Goal: Find specific page/section

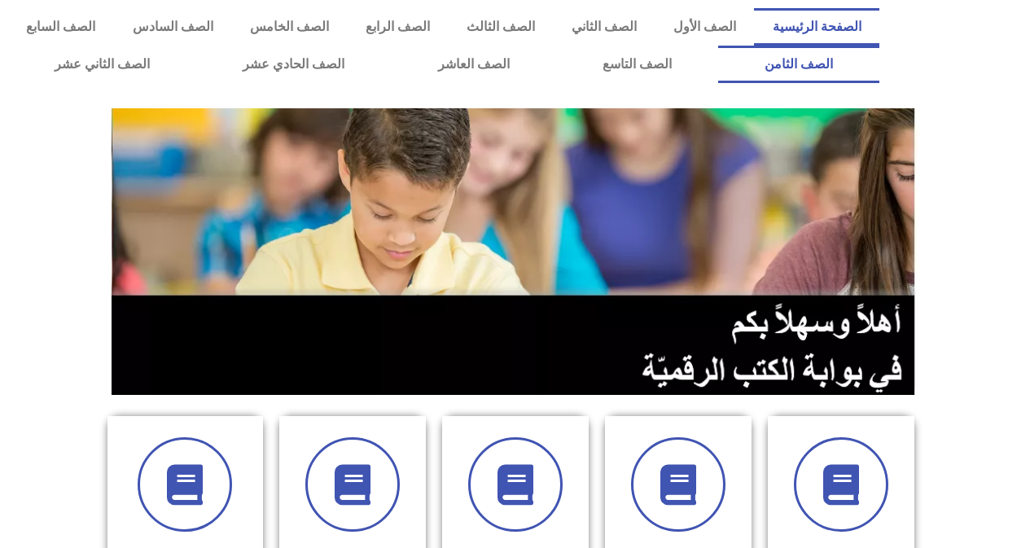
click at [718, 46] on link "الصف الثامن" at bounding box center [798, 64] width 161 height 37
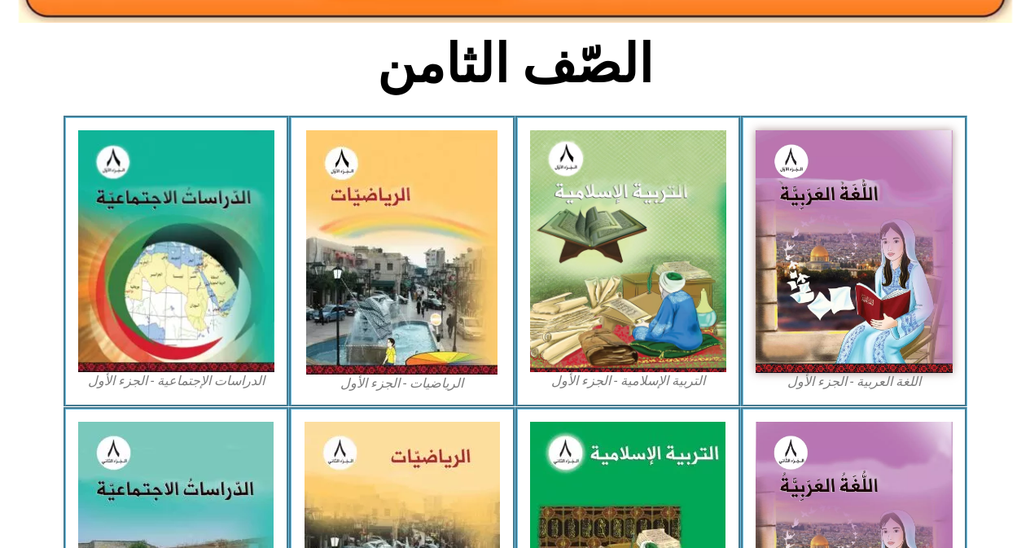
scroll to position [391, 0]
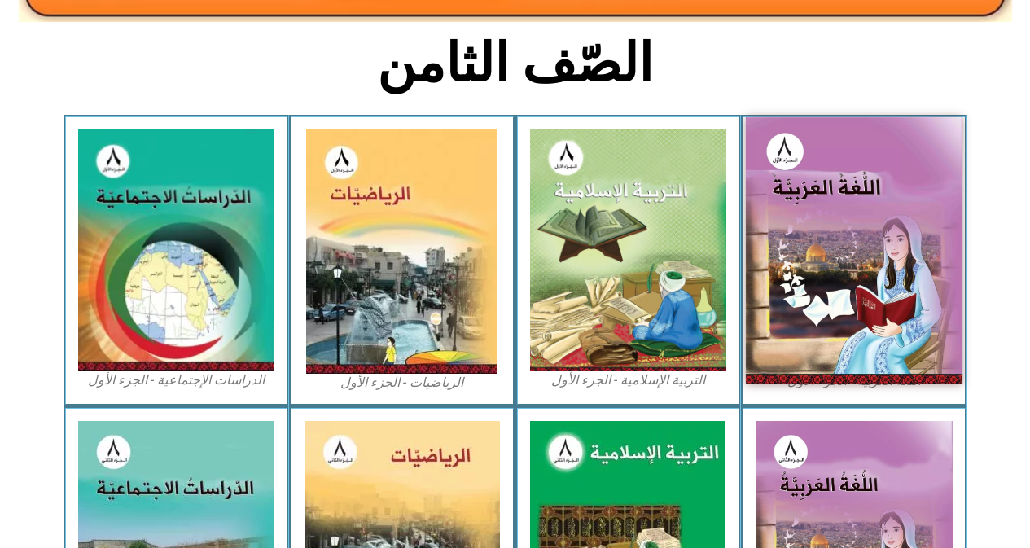
click at [811, 302] on img at bounding box center [854, 250] width 217 height 266
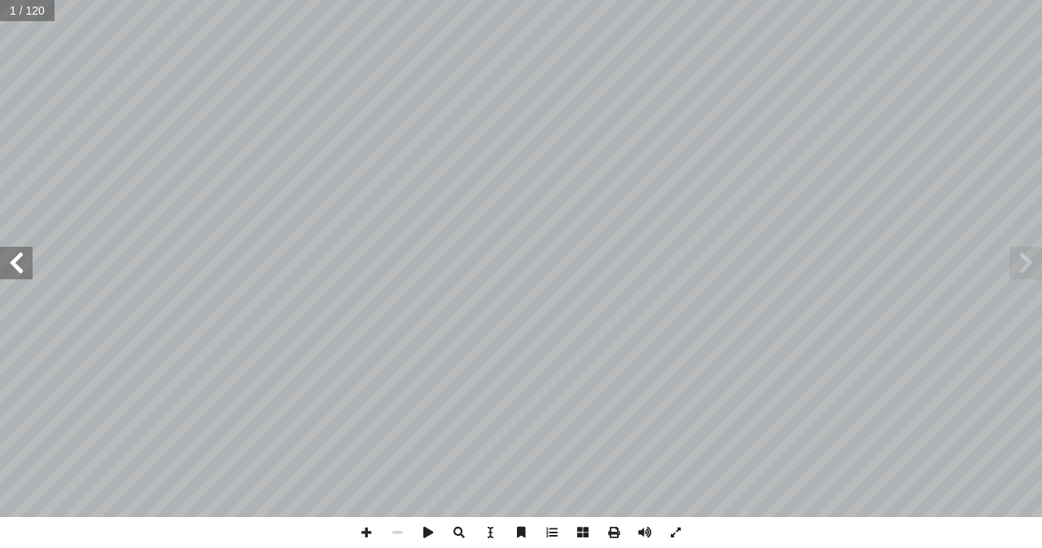
click at [20, 261] on span at bounding box center [16, 263] width 33 height 33
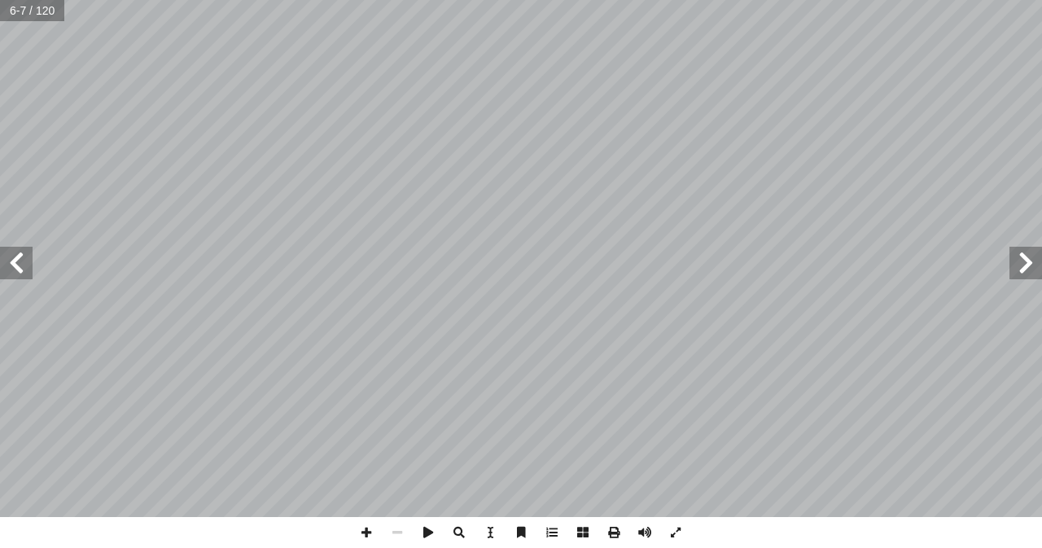
click at [20, 261] on span at bounding box center [16, 263] width 33 height 33
click at [367, 528] on span at bounding box center [366, 532] width 31 height 31
click at [392, 528] on span at bounding box center [397, 532] width 31 height 31
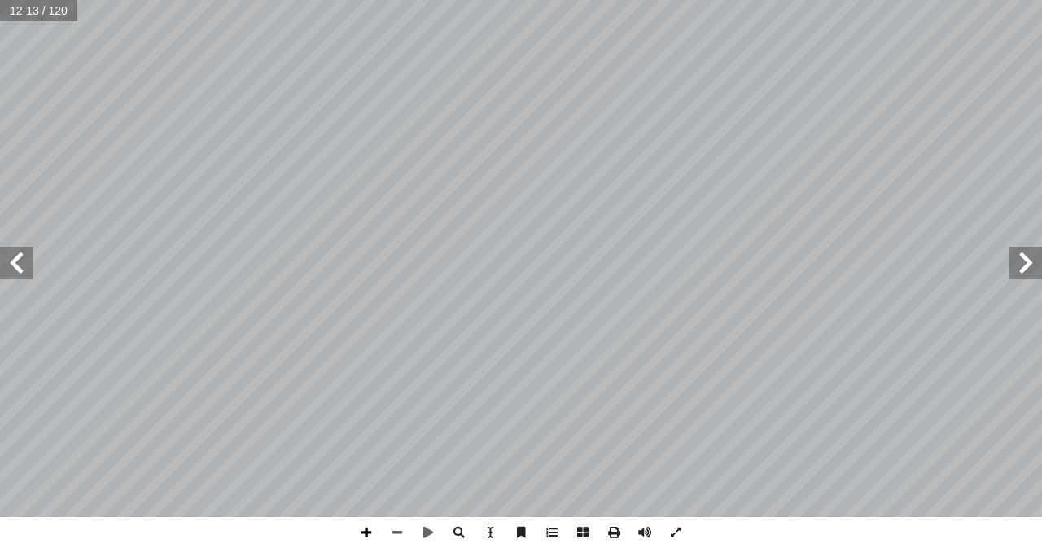
click at [368, 532] on span at bounding box center [366, 532] width 31 height 31
